Goal: Information Seeking & Learning: Learn about a topic

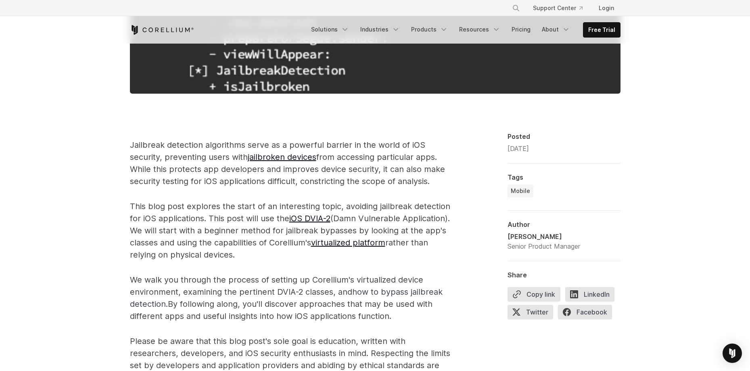
scroll to position [403, 0]
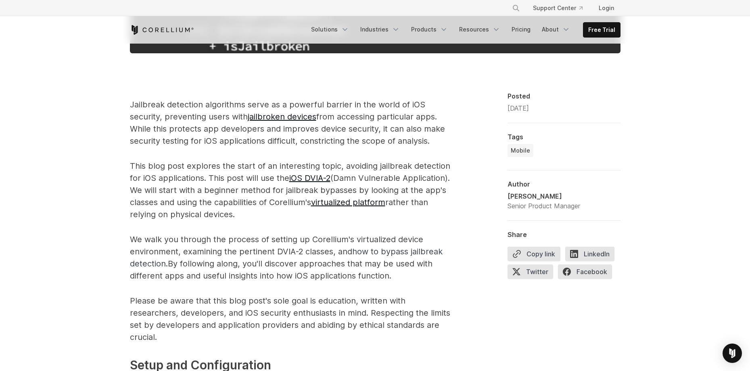
click at [269, 219] on p "This blog post explores the start of an interesting topic, avoiding jailbreak d…" at bounding box center [291, 190] width 323 height 60
click at [426, 106] on p "Jailbreak detection algorithms serve as a powerful barrier in the world of iOS …" at bounding box center [291, 122] width 323 height 48
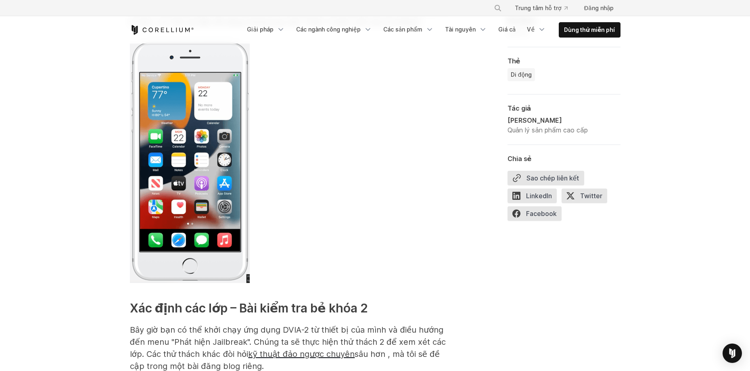
scroll to position [984, 0]
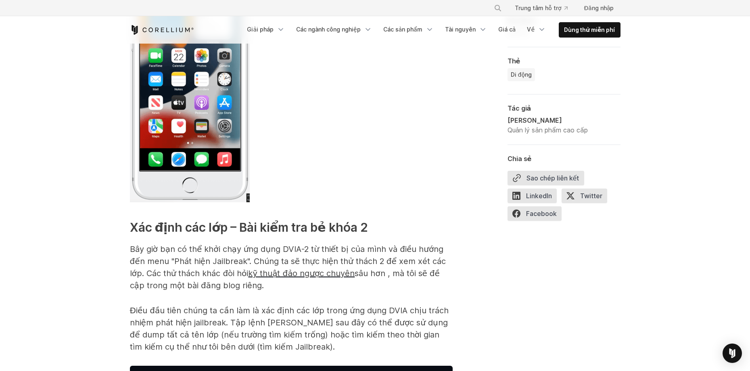
click at [319, 311] on font "Điều đầu tiên chúng ta cần làm là xác định các lớp trong ứng dụng DVIA chịu trá…" at bounding box center [289, 328] width 319 height 46
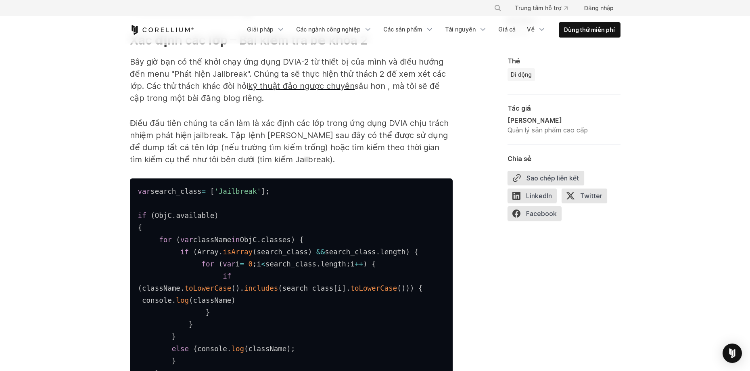
scroll to position [1226, 0]
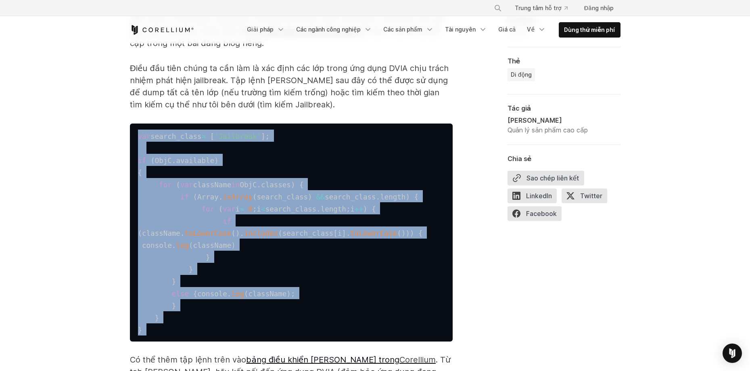
drag, startPoint x: 157, startPoint y: 320, endPoint x: 120, endPoint y: 109, distance: 213.8
copy code "var search_class = [ 'Jailbreak' ] ; if ( ObjC . available ) { for ( var classN…"
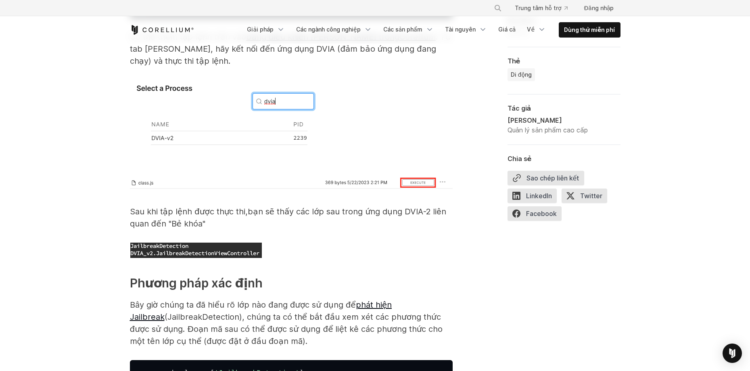
scroll to position [1560, 0]
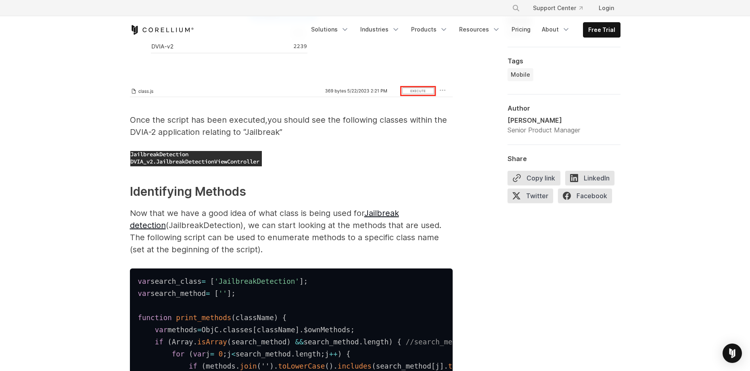
scroll to position [1641, 0]
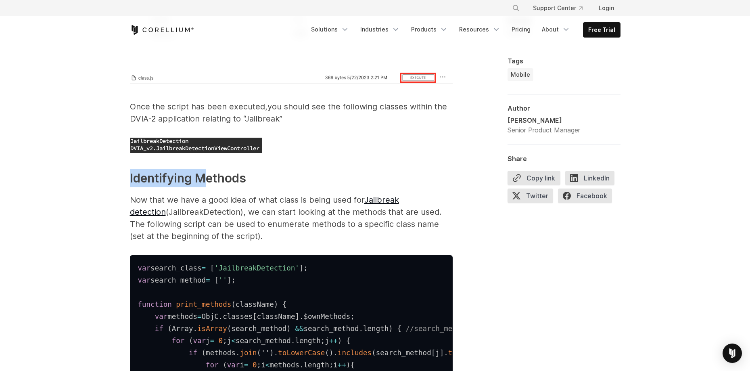
drag, startPoint x: 93, startPoint y: 200, endPoint x: 204, endPoint y: 204, distance: 111.0
click at [172, 185] on strong "Identifying Methods" at bounding box center [188, 178] width 116 height 15
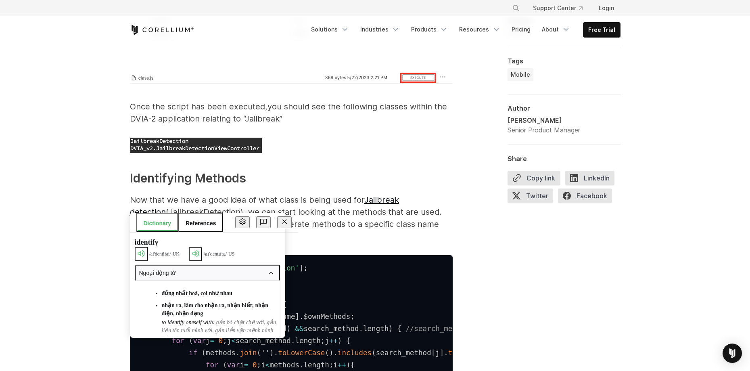
click at [279, 187] on h3 "Identifying Methods" at bounding box center [291, 178] width 323 height 18
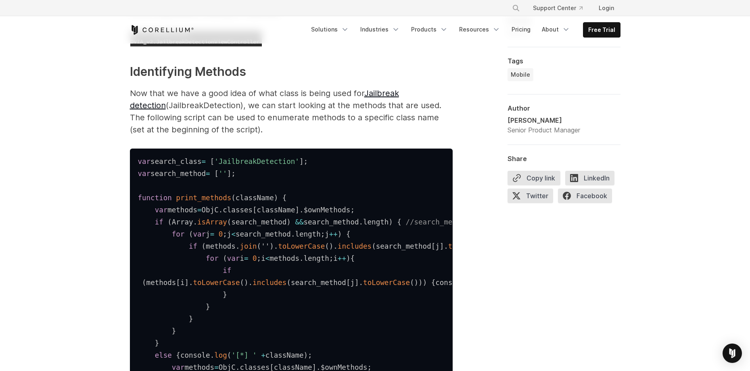
scroll to position [1762, 0]
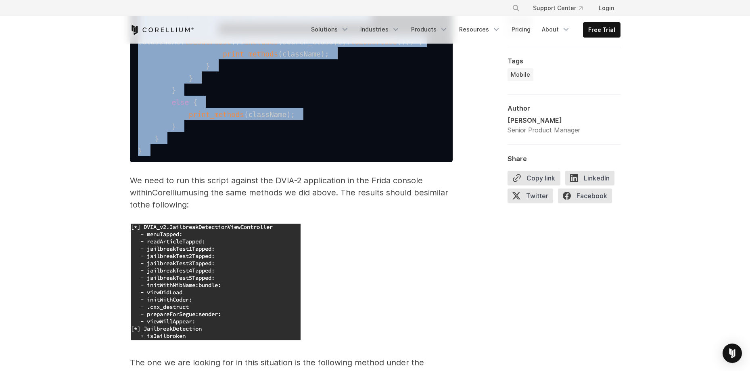
drag, startPoint x: 128, startPoint y: 167, endPoint x: 217, endPoint y: 240, distance: 114.9
copy code "var search_class = [ 'JailbreakDetection' ] ; var search_method = [ '' ] ; func…"
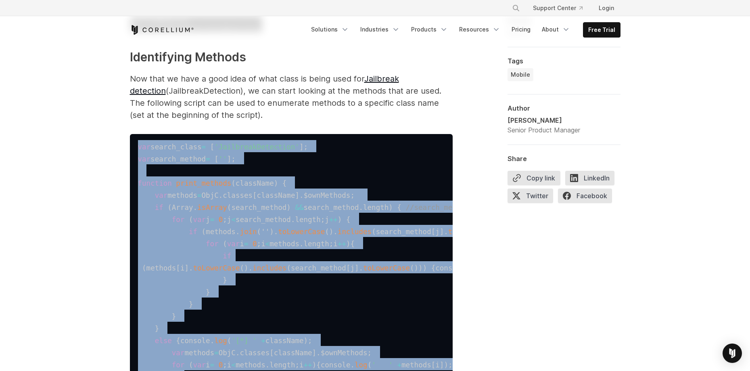
click at [256, 239] on code "var search_class = [ 'JailbreakDetection' ] ; var search_method = [ '' ] ; func…" at bounding box center [397, 370] width 519 height 456
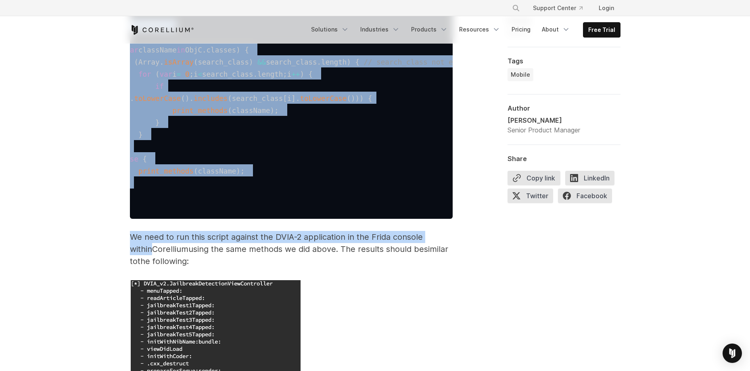
scroll to position [2165, 0]
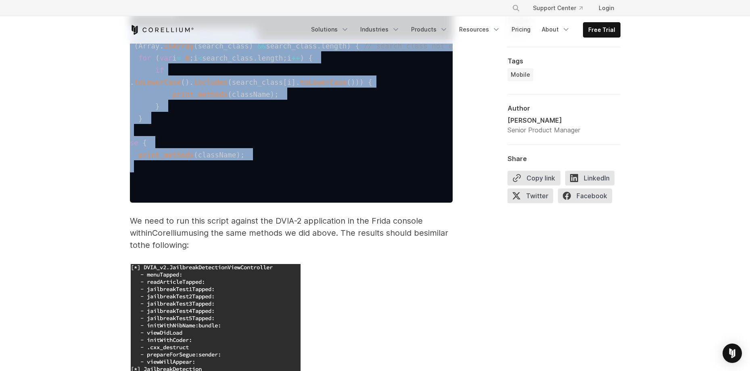
drag, startPoint x: 137, startPoint y: 170, endPoint x: 428, endPoint y: 283, distance: 312.0
copy code "var search_class = [ 'JailbreakDetection' ] ; var search_method = [ '' ] ; func…"
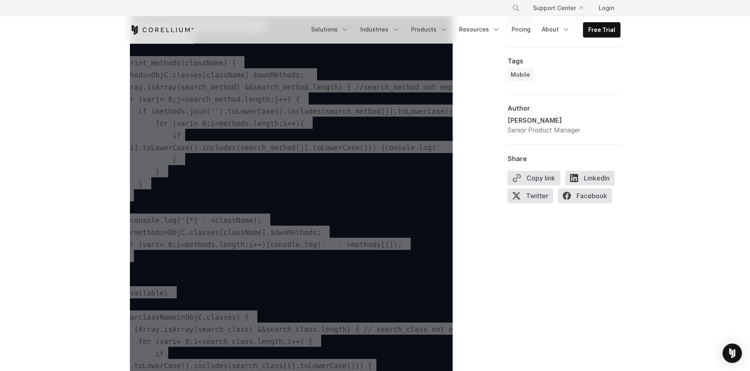
scroll to position [1843, 0]
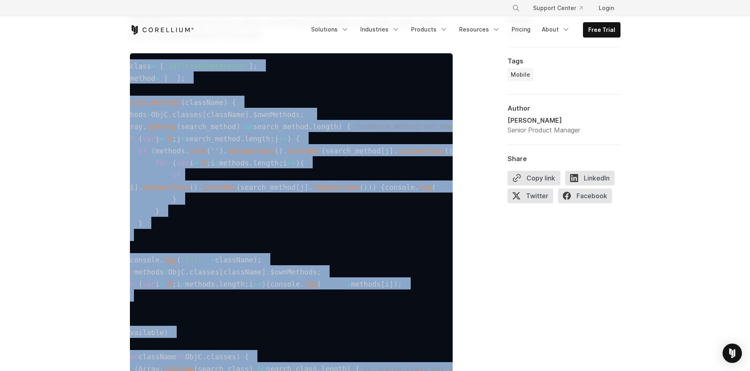
click at [172, 179] on span "if" at bounding box center [176, 175] width 8 height 8
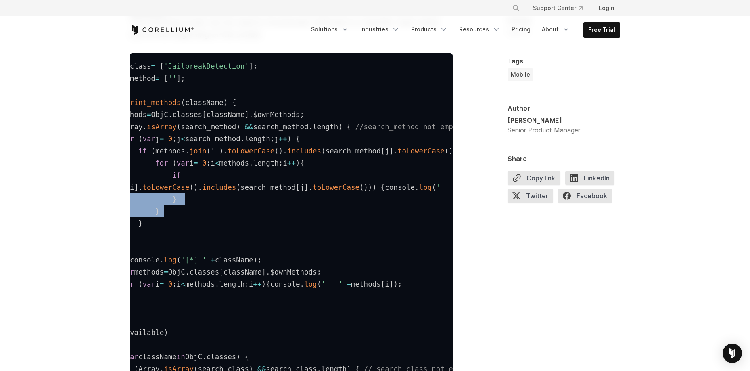
scroll to position [0, 0]
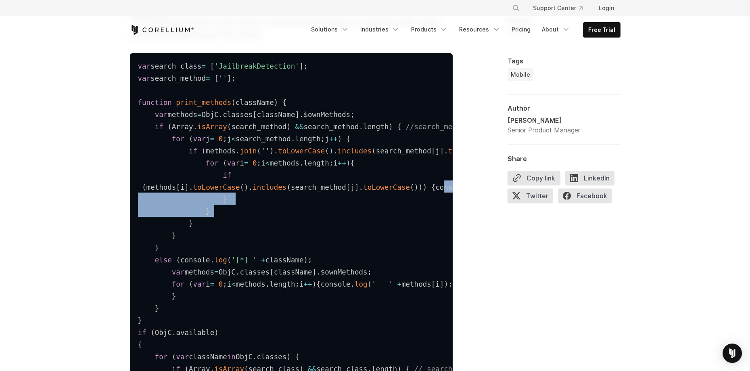
drag, startPoint x: 175, startPoint y: 266, endPoint x: 102, endPoint y: 247, distance: 74.6
click at [102, 247] on div "Boolean-Based iOS Jailbreak Detection Bypass with [PERSON_NAME]- Corellium Jail…" at bounding box center [375, 245] width 750 height 4089
click at [190, 253] on pre "var search_class = [ 'JailbreakDetection' ] ; var search_method = [ '' ] ; func…" at bounding box center [291, 289] width 323 height 472
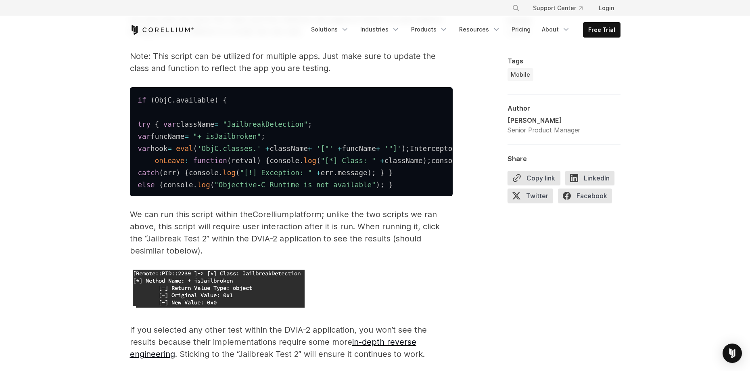
scroll to position [2649, 0]
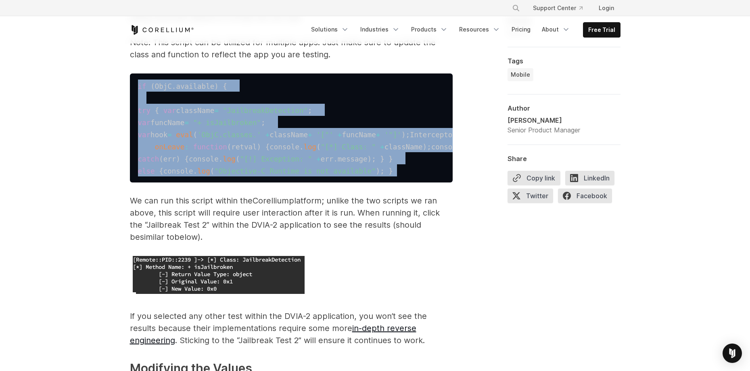
drag, startPoint x: 395, startPoint y: 317, endPoint x: 123, endPoint y: 178, distance: 304.8
copy code "if ( ObjC . available ) { try { var className = "JailbreakDetection" ; var func…"
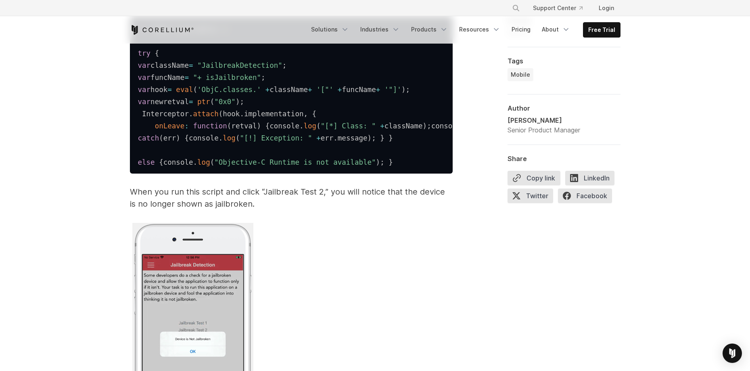
scroll to position [3093, 0]
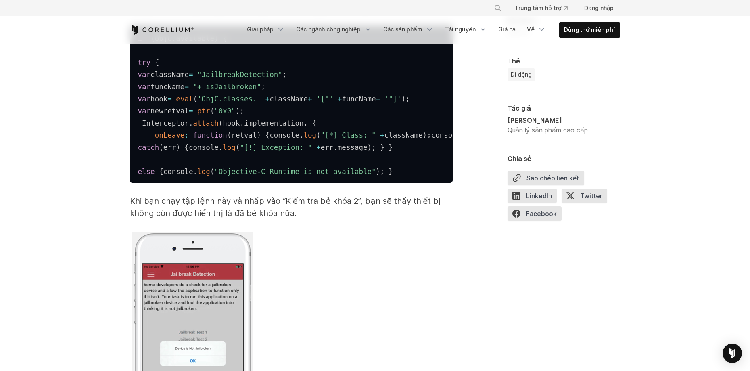
scroll to position [3149, 0]
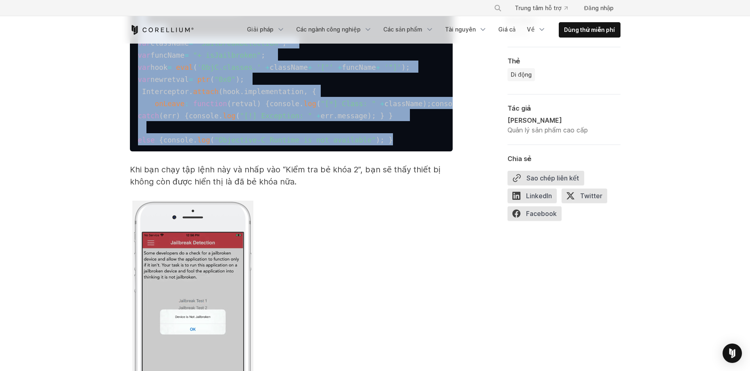
drag, startPoint x: 387, startPoint y: 307, endPoint x: 140, endPoint y: 97, distance: 324.7
click at [140, 97] on pre "if ( ObjC . available ) { try { var className = "JailbreakDetection" ; var func…" at bounding box center [291, 72] width 323 height 157
copy code "if ( ObjC . available ) { try { var className = "JailbreakDetection" ; var func…"
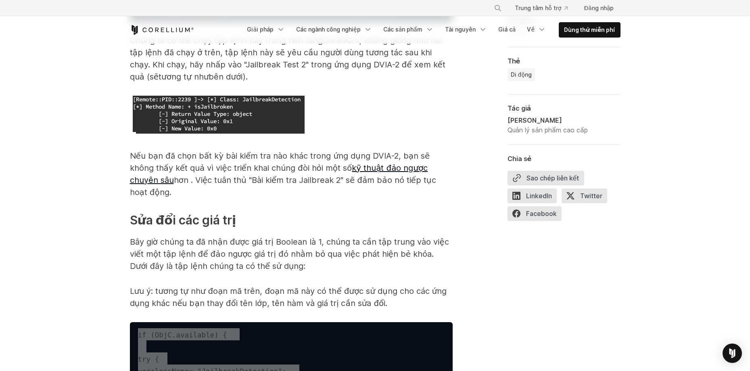
scroll to position [2867, 0]
